Goal: Task Accomplishment & Management: Manage account settings

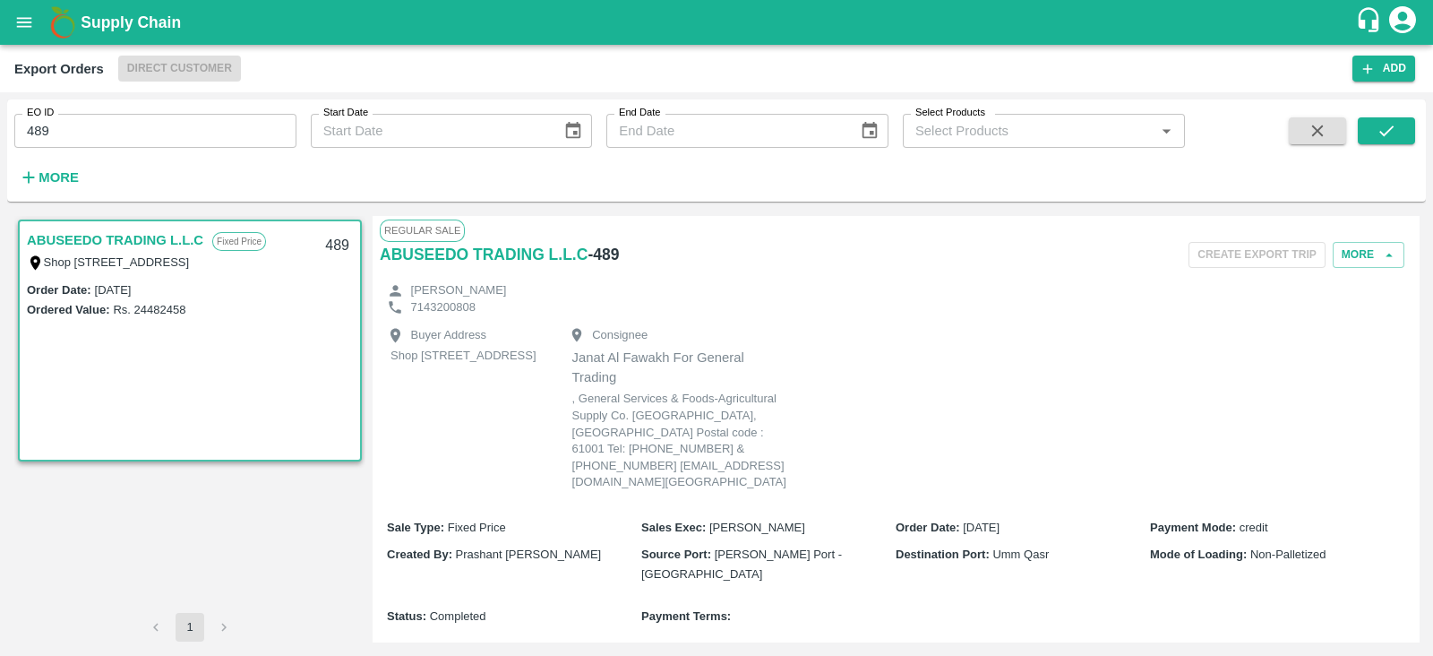
scroll to position [964, 0]
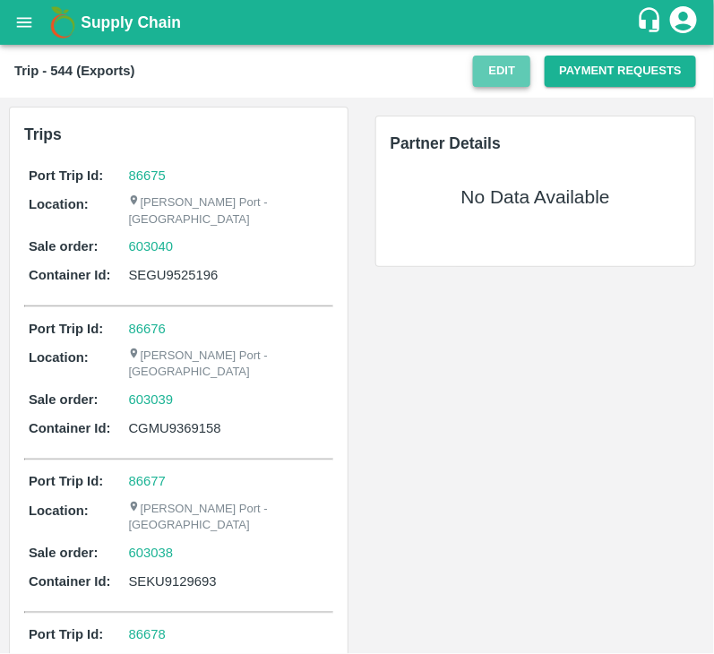
click at [490, 81] on button "Edit" at bounding box center [501, 71] width 57 height 31
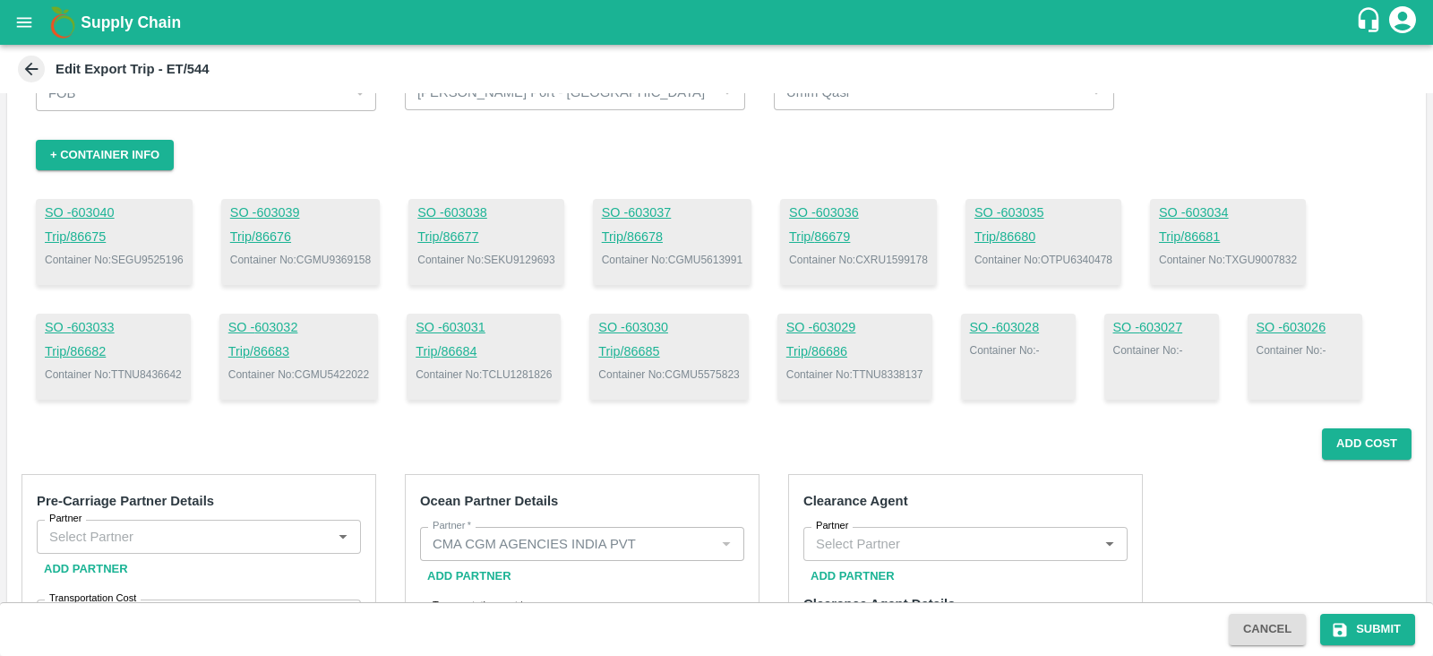
scroll to position [99, 0]
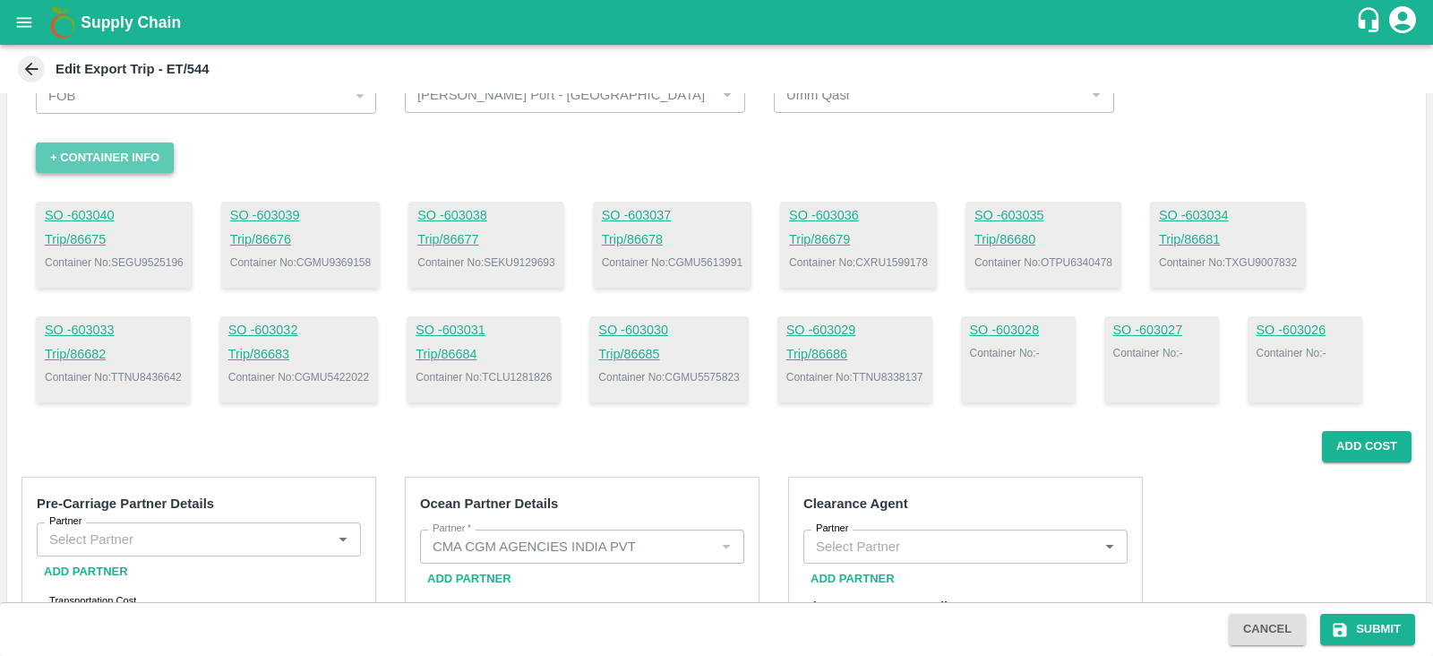
click at [137, 155] on button "+ Container Info" at bounding box center [105, 157] width 138 height 31
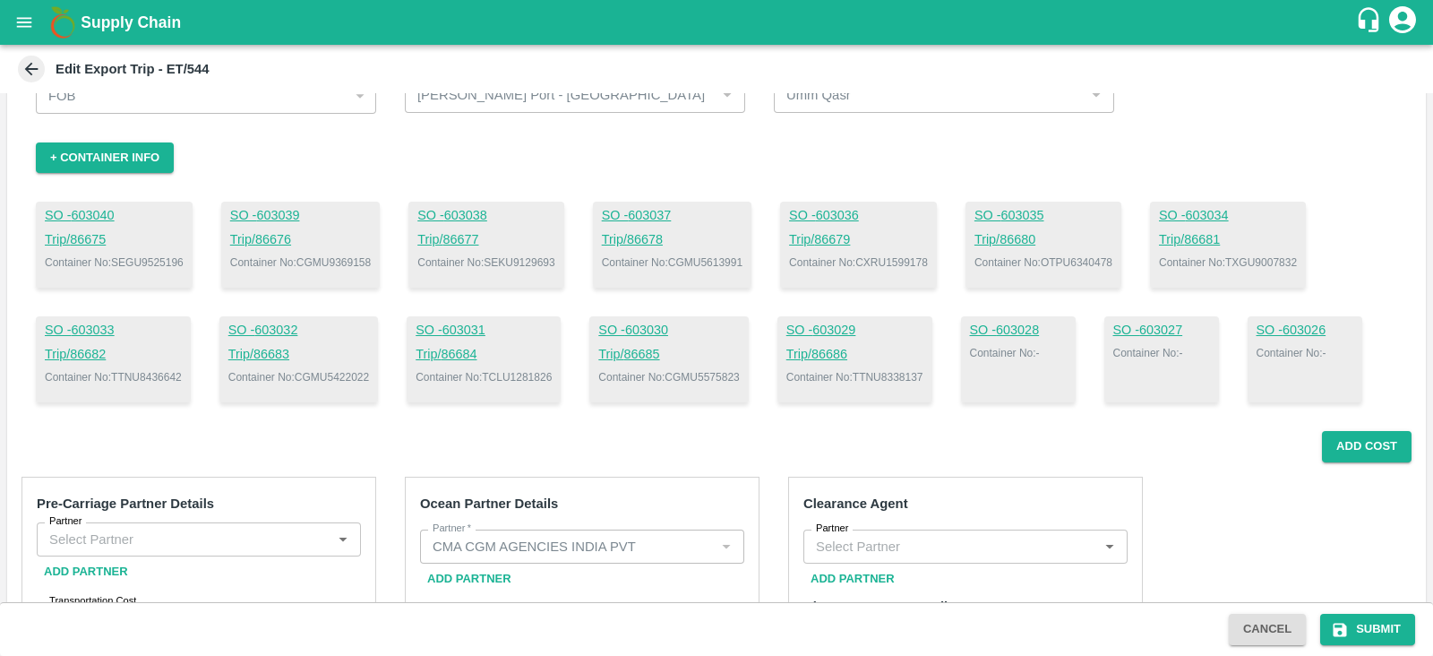
paste textarea "TEMU9878590"
type textarea "TEMU9878590"
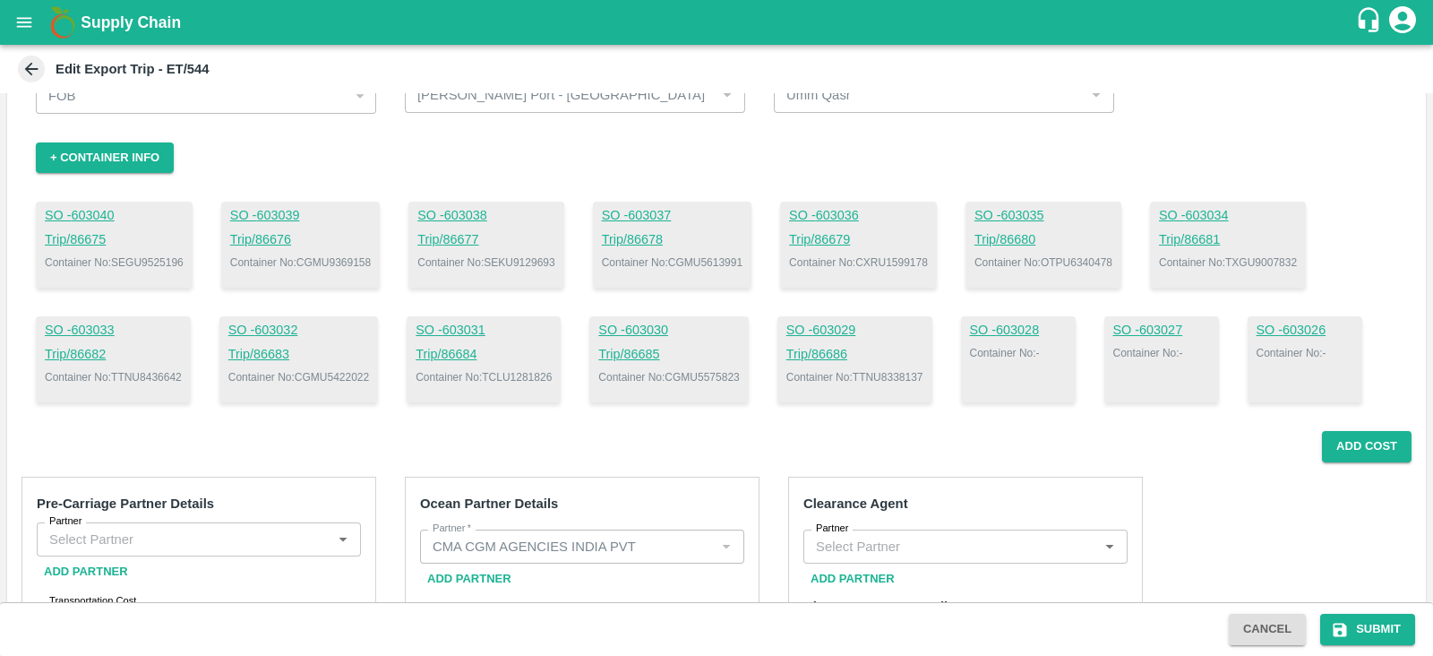
paste textarea "M0779939"
type textarea "M0779939"
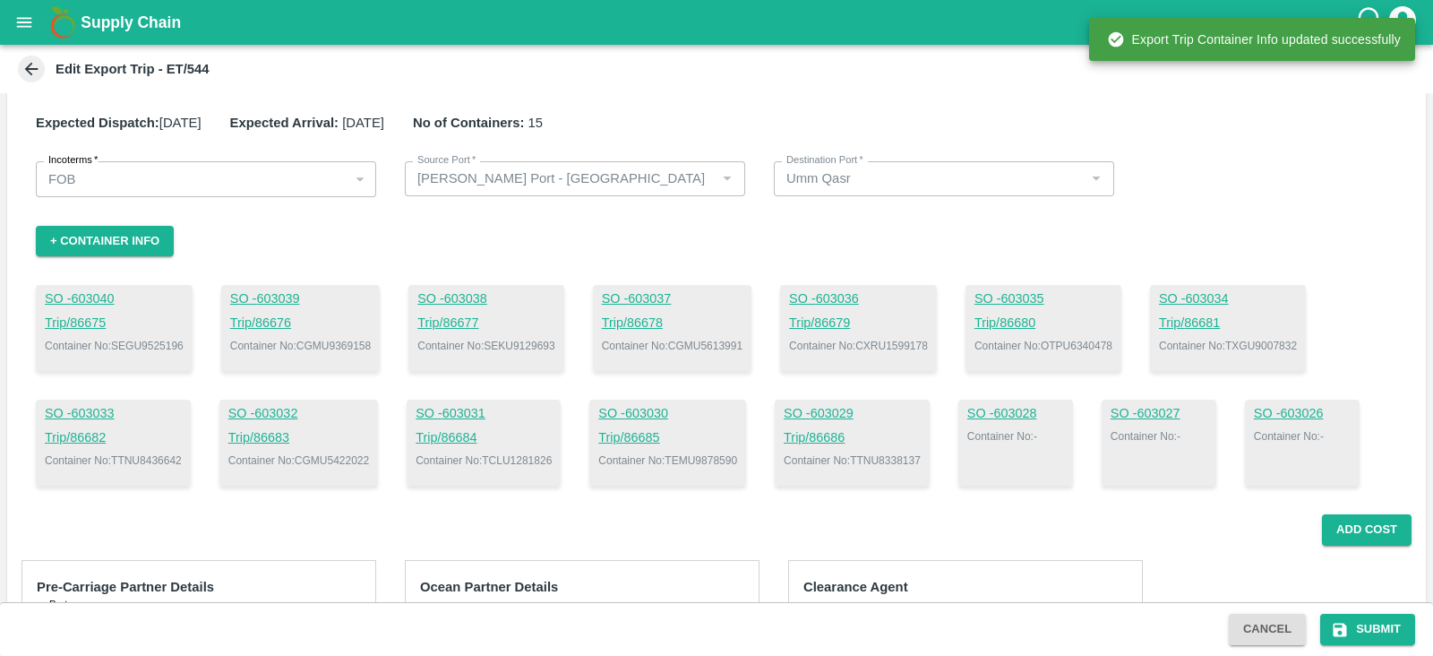
scroll to position [0, 0]
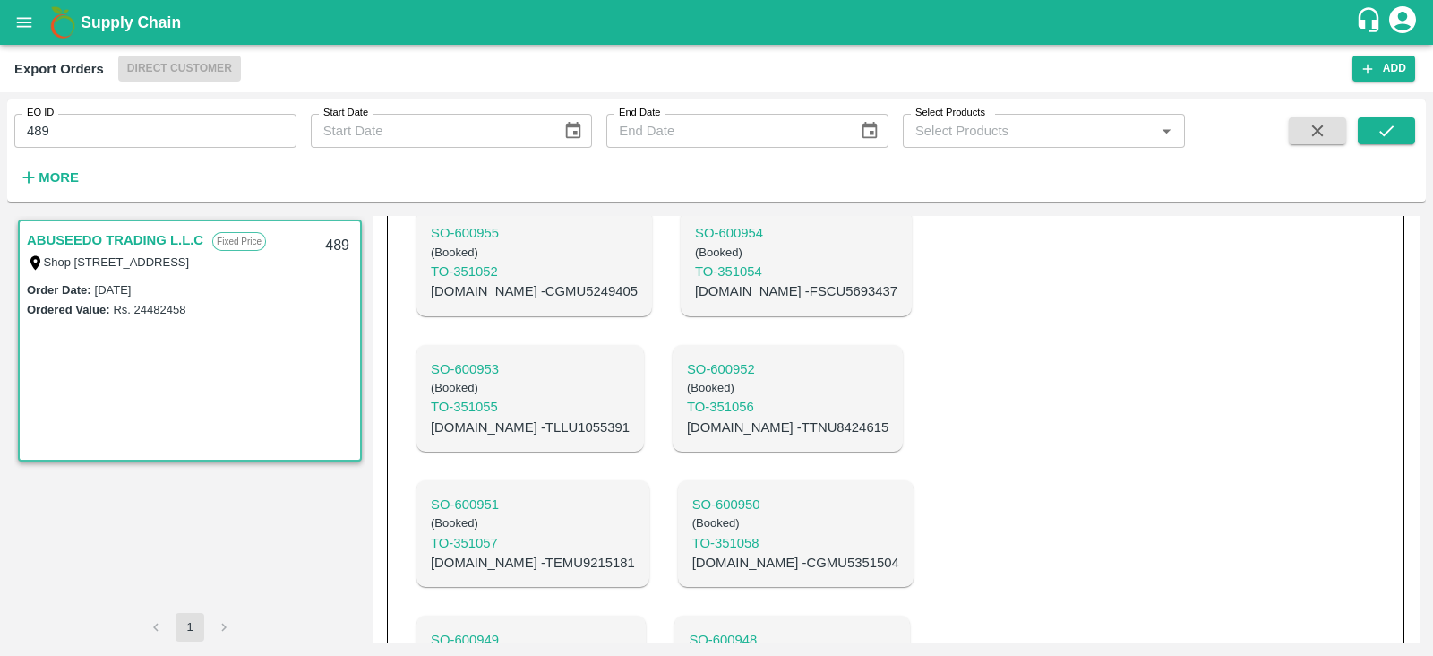
scroll to position [1252, 0]
